Goal: Task Accomplishment & Management: Manage account settings

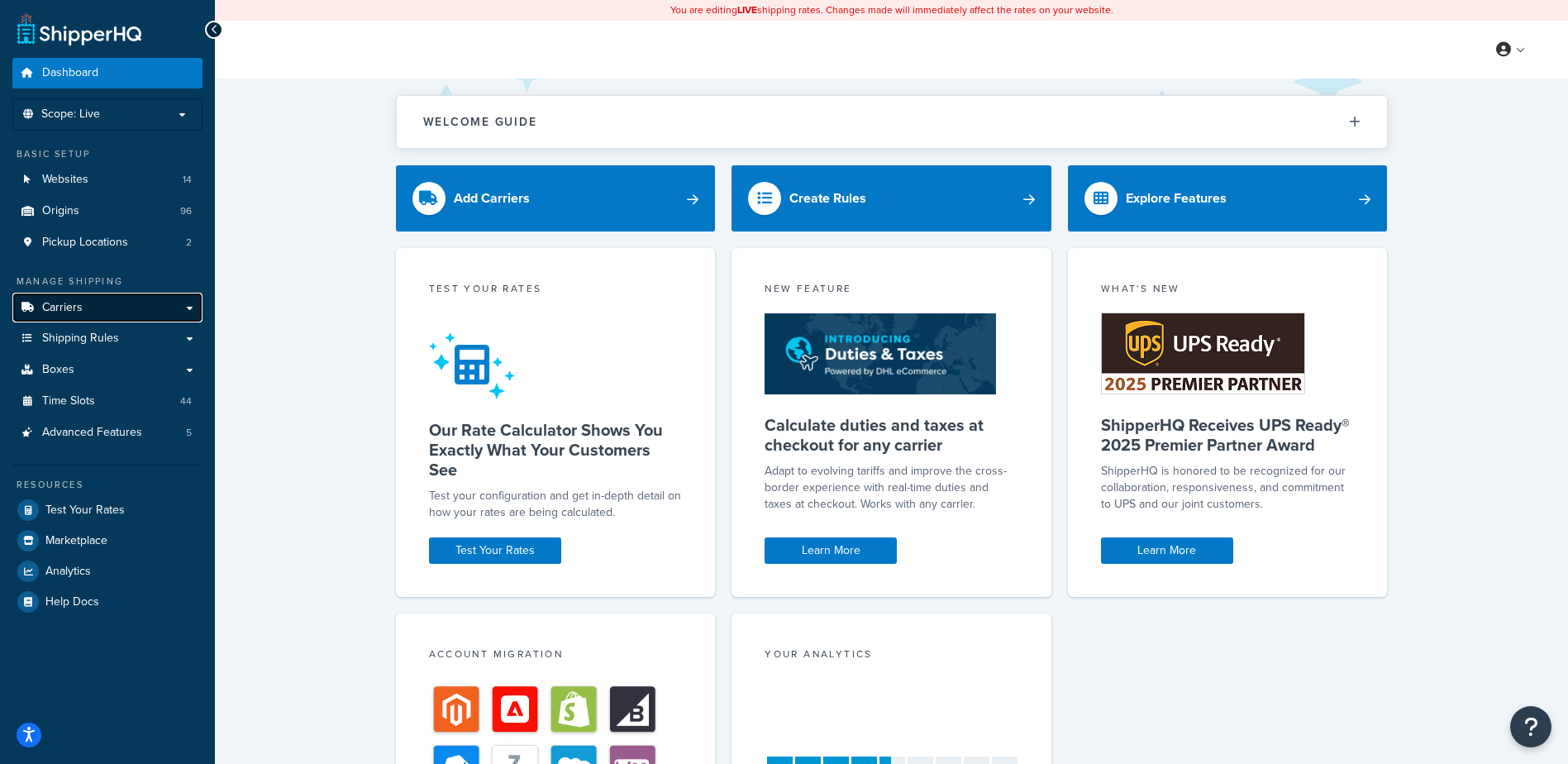
click at [129, 312] on link "Carriers" at bounding box center [108, 308] width 191 height 31
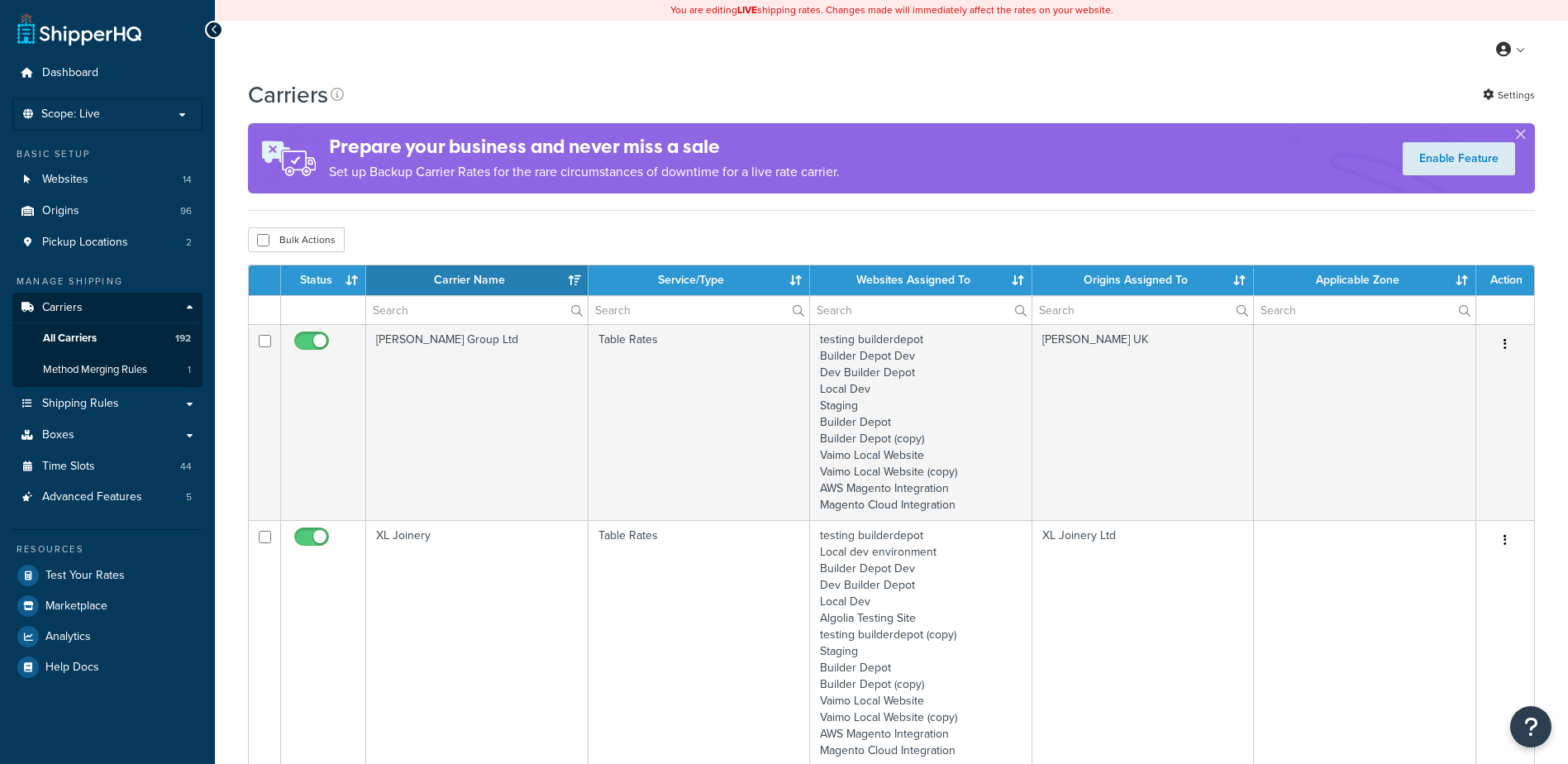
select select "15"
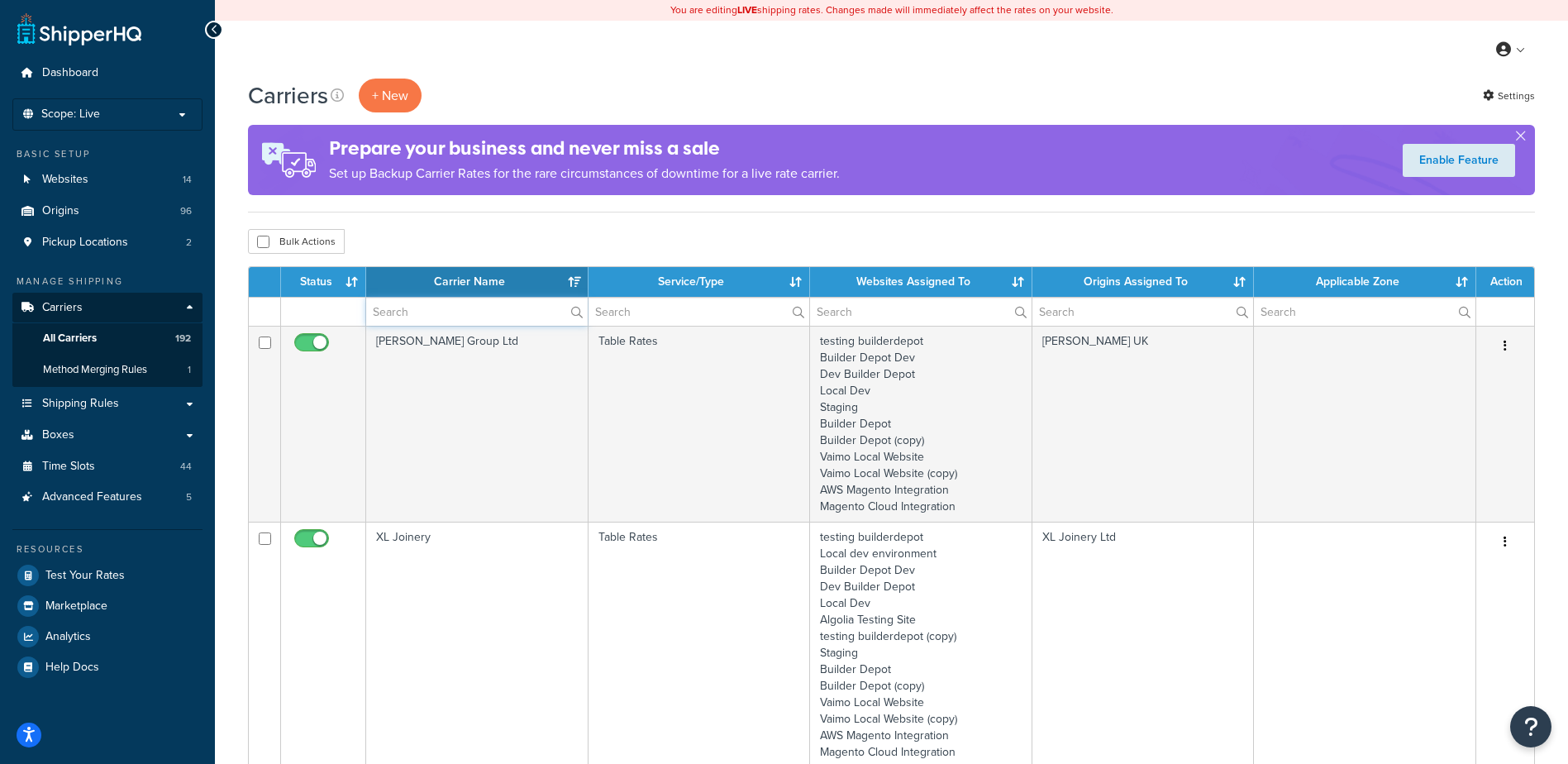
click at [412, 307] on input "text" at bounding box center [477, 311] width 221 height 28
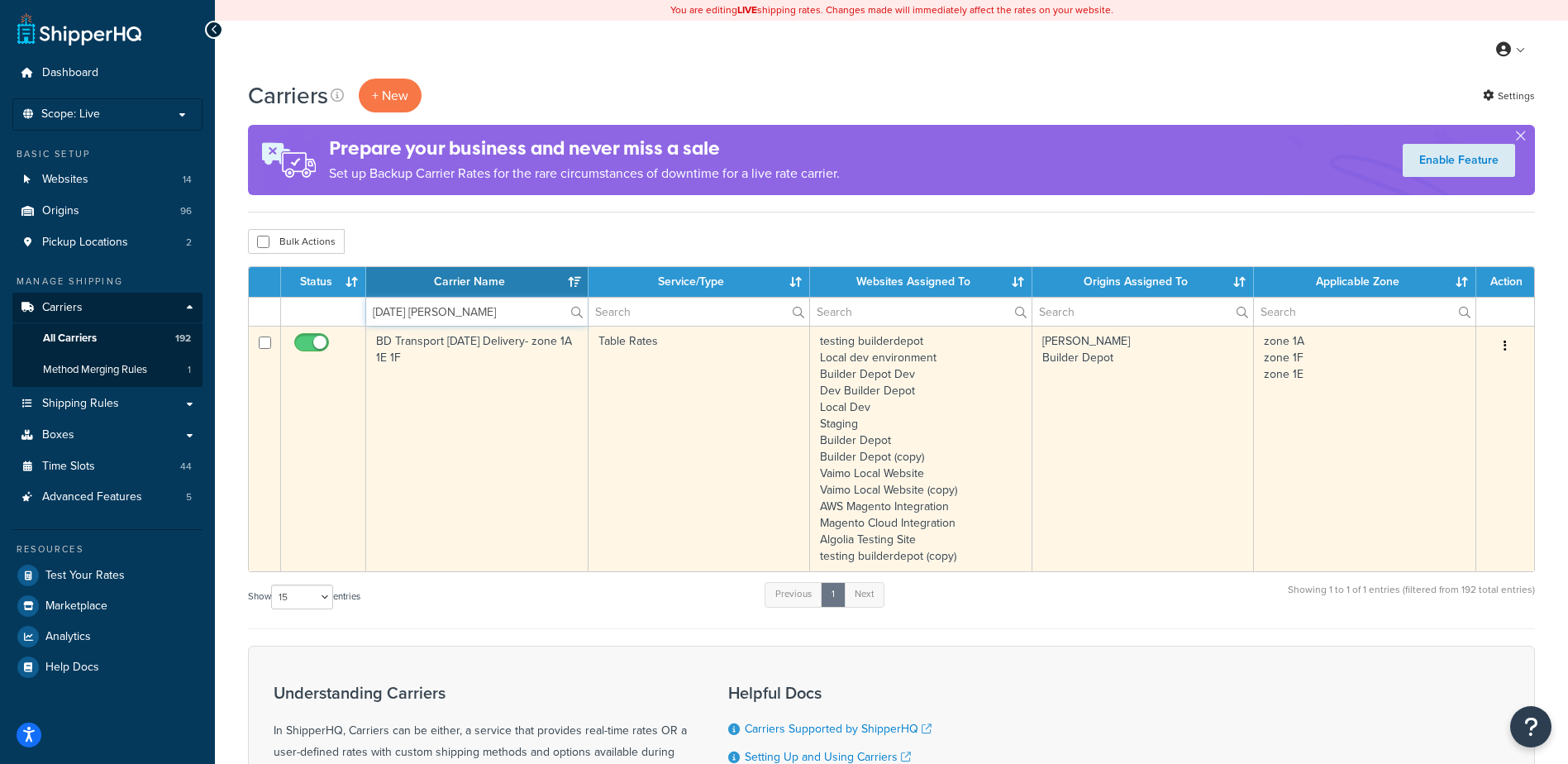
type input "saturday tran"
click at [310, 341] on input "checkbox" at bounding box center [313, 346] width 45 height 20
checkbox input "false"
